Goal: Information Seeking & Learning: Learn about a topic

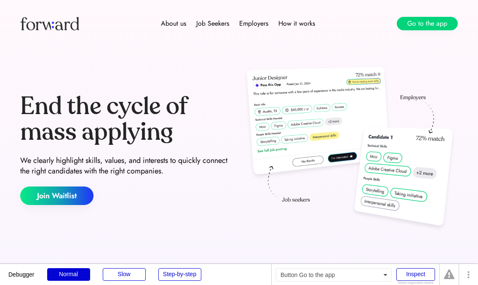
click at [429, 24] on button "Go to the app" at bounding box center [427, 23] width 61 height 13
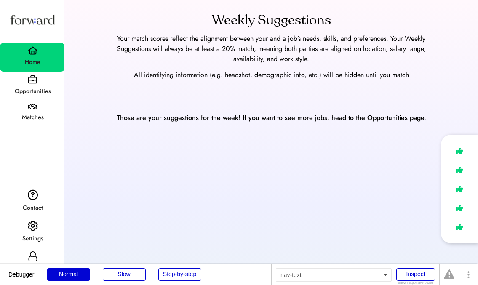
click at [28, 84] on div "Opportunities" at bounding box center [33, 91] width 64 height 15
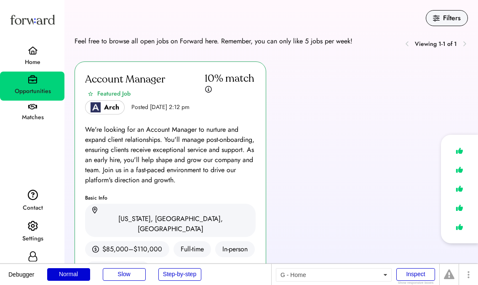
click at [28, 56] on div "Home" at bounding box center [33, 62] width 64 height 15
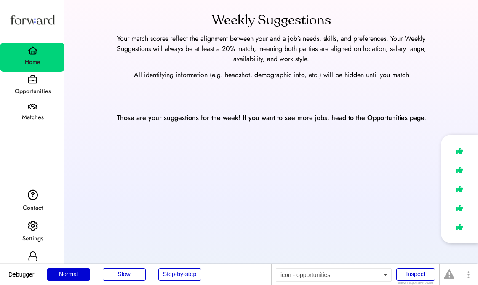
click at [29, 82] on img at bounding box center [32, 79] width 9 height 9
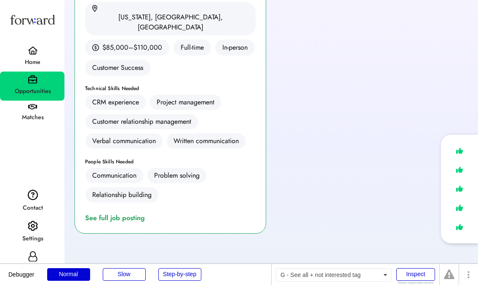
scroll to position [262, 0]
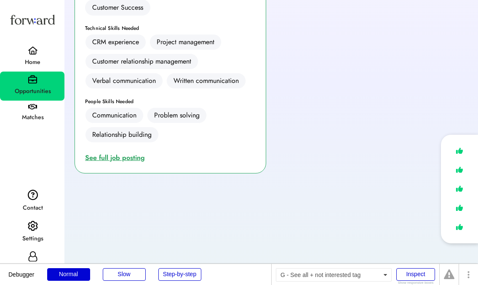
click at [126, 153] on div "See full job posting" at bounding box center [116, 158] width 63 height 10
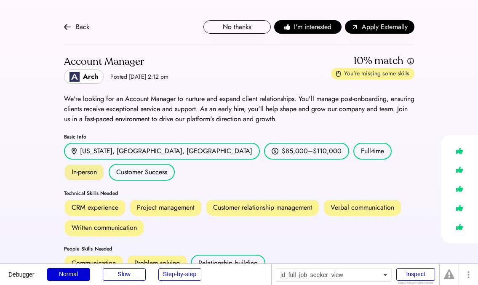
click at [74, 27] on div "Back" at bounding box center [76, 27] width 25 height 10
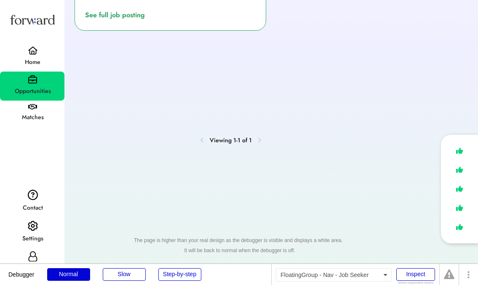
scroll to position [262, 0]
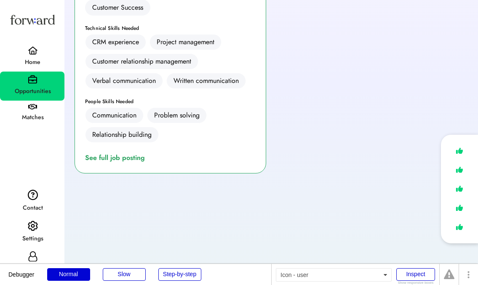
click at [34, 254] on icon at bounding box center [33, 257] width 10 height 10
select select "*****"
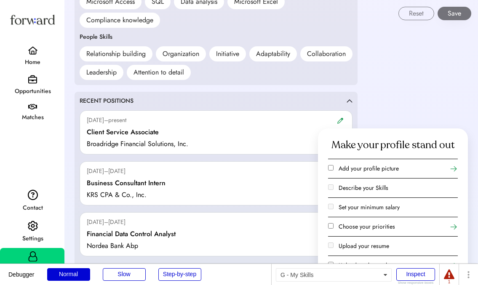
scroll to position [688, 0]
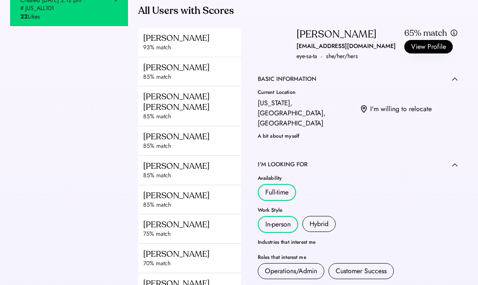
scroll to position [233, 0]
